Goal: Navigation & Orientation: Find specific page/section

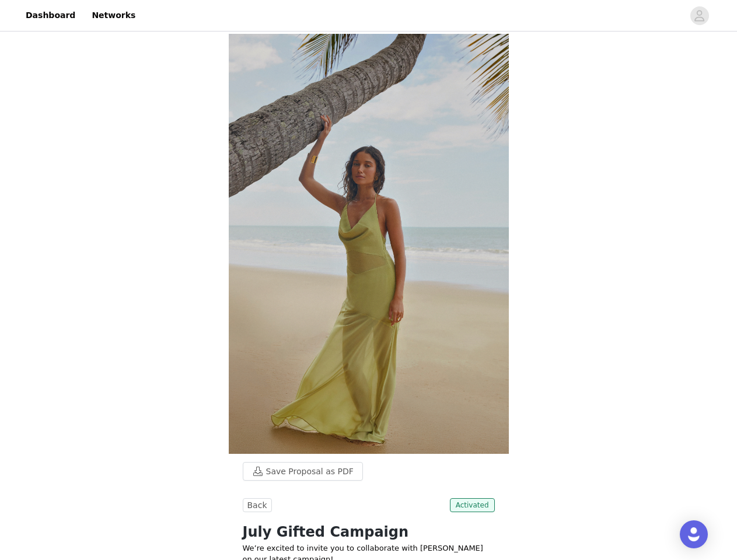
click at [368, 280] on img at bounding box center [369, 244] width 280 height 420
click at [368, 16] on div at bounding box center [412, 15] width 541 height 26
click at [700, 16] on icon "avatar" at bounding box center [699, 15] width 11 height 19
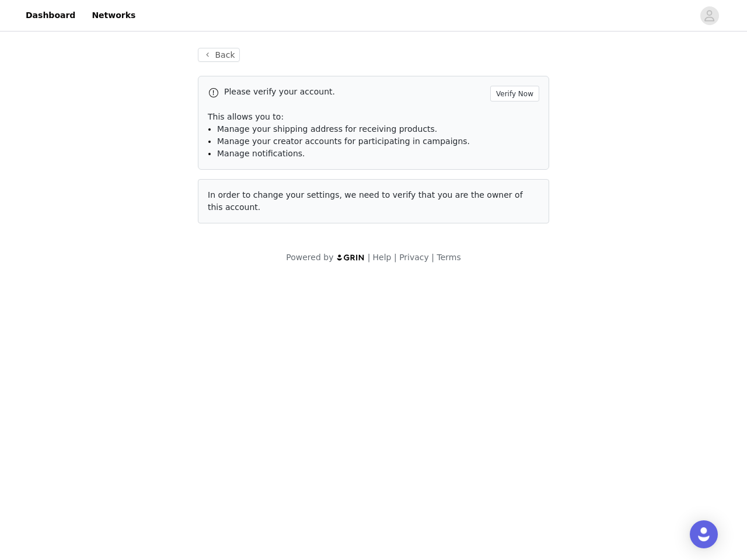
click at [297, 472] on body "Dashboard Networks Back Please verify your account. Verify Now This allows you …" at bounding box center [373, 280] width 747 height 560
click at [256, 505] on body "Dashboard Networks Back Please verify your account. Verify Now This allows you …" at bounding box center [373, 280] width 747 height 560
click at [474, 505] on body "Dashboard Networks Back Please verify your account. Verify Now This allows you …" at bounding box center [373, 280] width 747 height 560
click at [694, 535] on div "Open Intercom Messenger" at bounding box center [704, 535] width 28 height 28
